Goal: Task Accomplishment & Management: Manage account settings

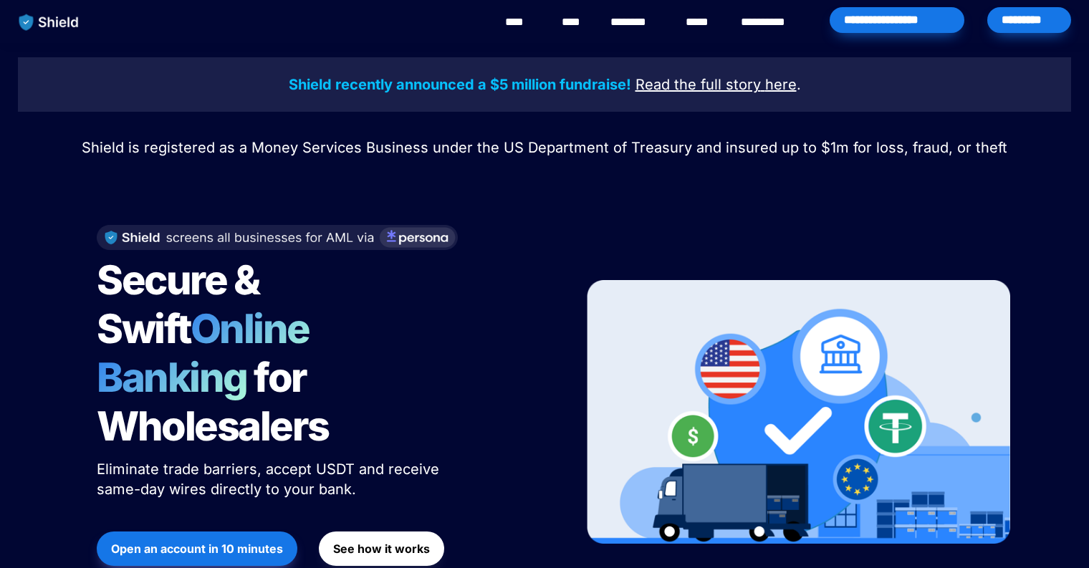
click at [1021, 21] on div "*********" at bounding box center [1030, 20] width 84 height 26
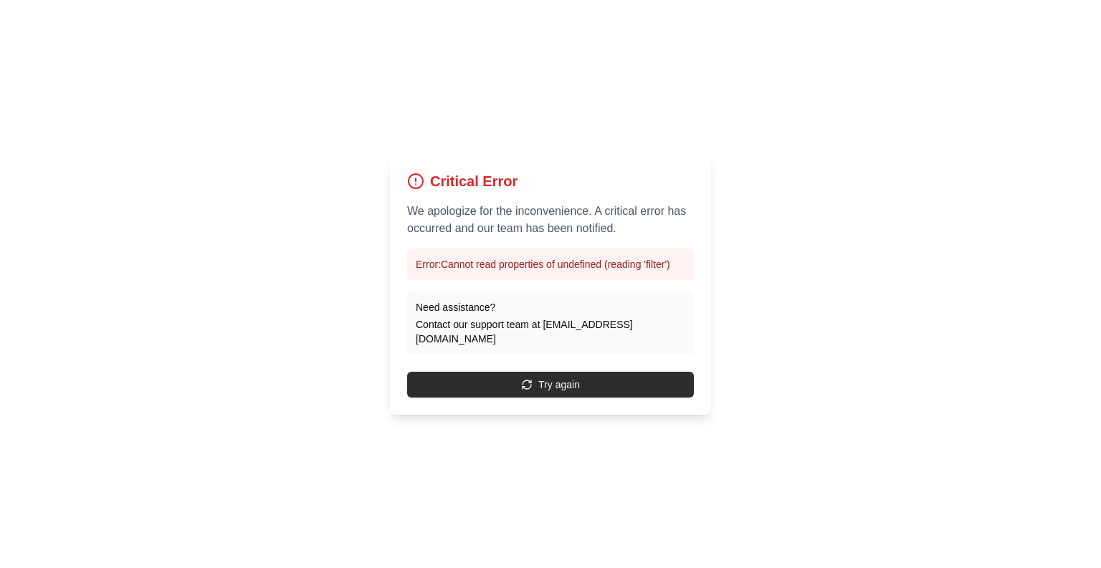
click at [550, 380] on button "Try again" at bounding box center [550, 385] width 287 height 26
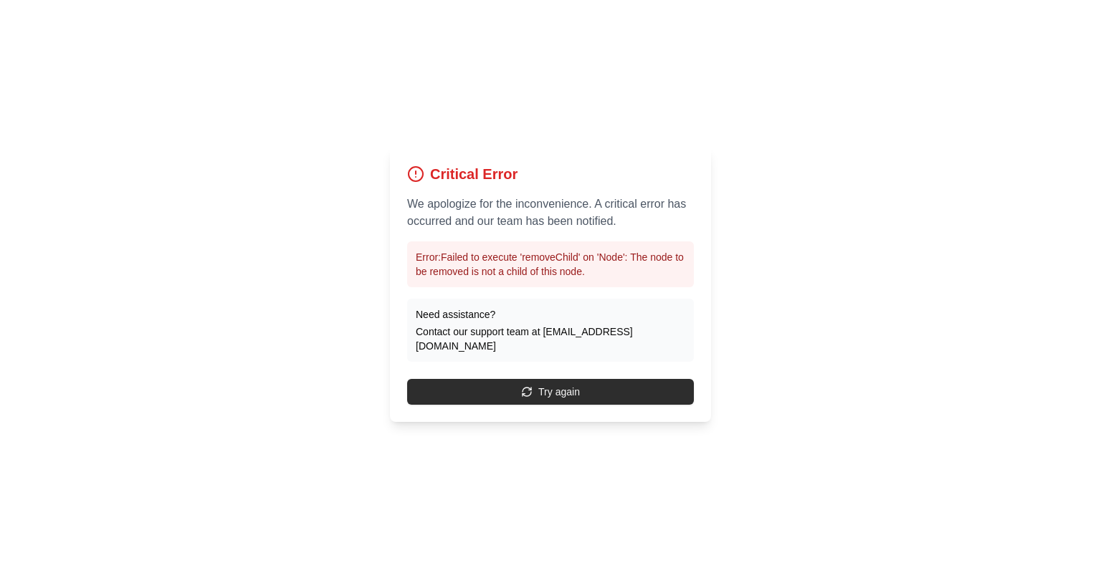
click at [565, 381] on button "Try again" at bounding box center [550, 392] width 287 height 26
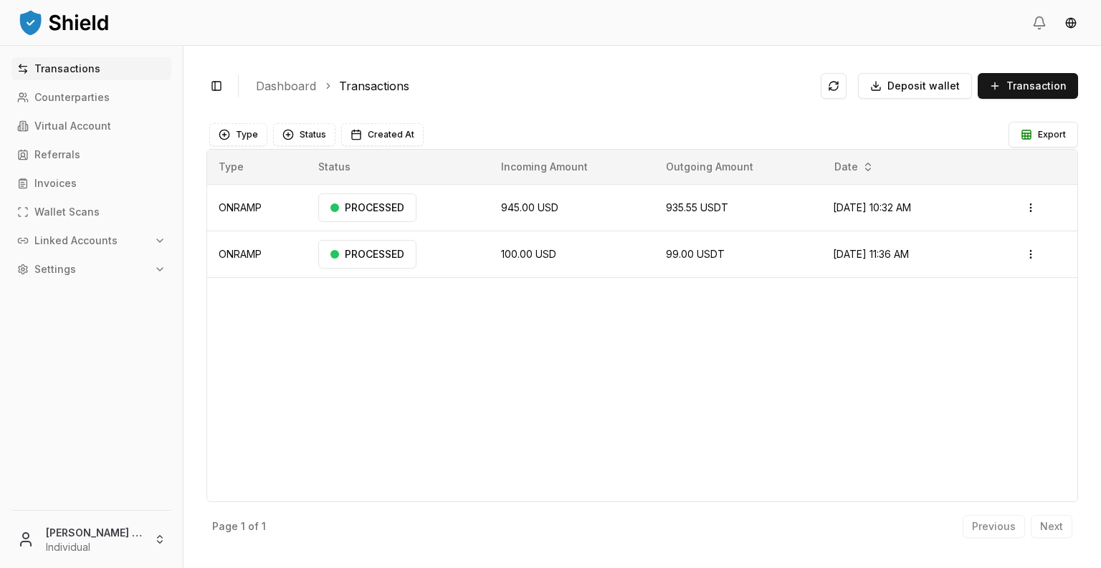
click at [81, 236] on p "Linked Accounts" at bounding box center [75, 241] width 83 height 10
click at [95, 257] on link "Wallets" at bounding box center [92, 265] width 125 height 23
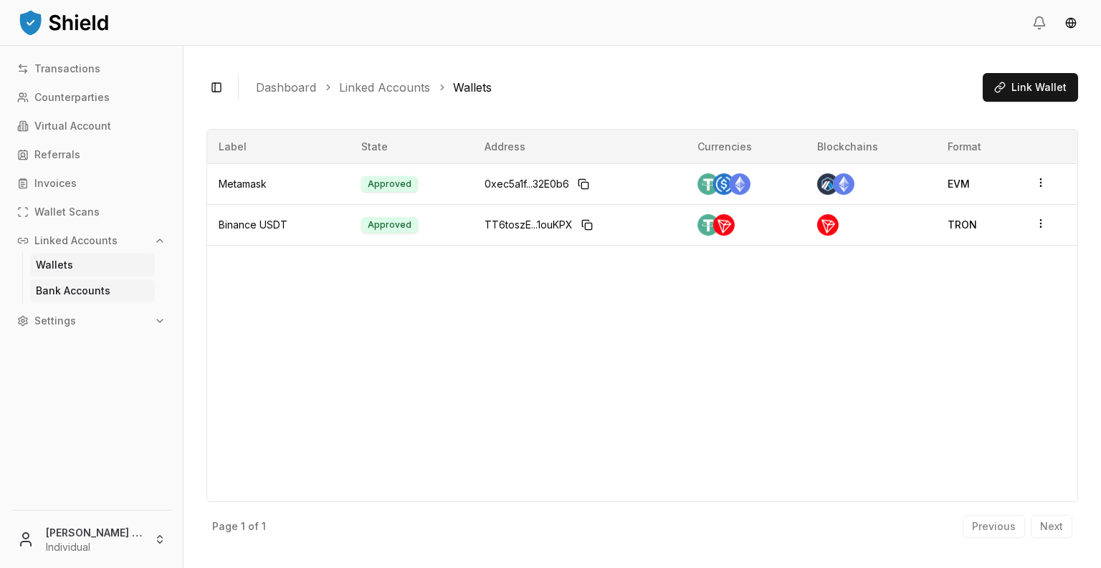
click at [75, 286] on p "Bank Accounts" at bounding box center [73, 291] width 75 height 10
